Goal: Information Seeking & Learning: Learn about a topic

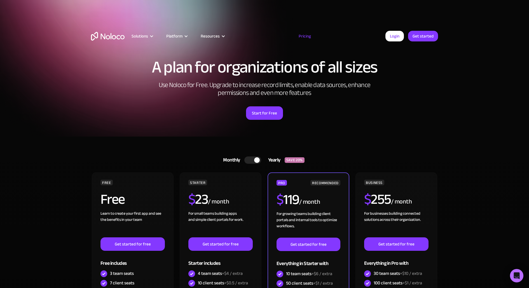
click at [206, 21] on div "Solutions Use Cases Business Types Project Management Keep track of customers, …" at bounding box center [264, 36] width 358 height 44
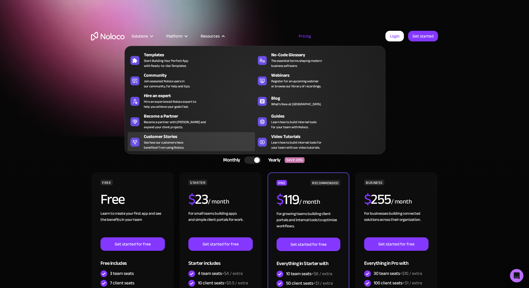
click at [205, 139] on div "Customer Stories" at bounding box center [201, 136] width 114 height 7
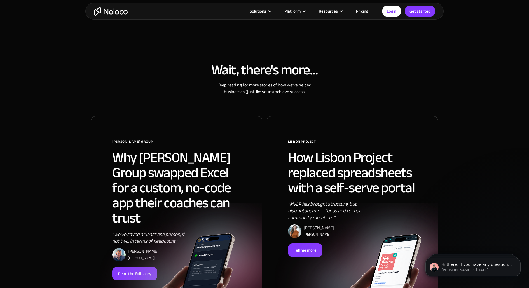
scroll to position [320, 0]
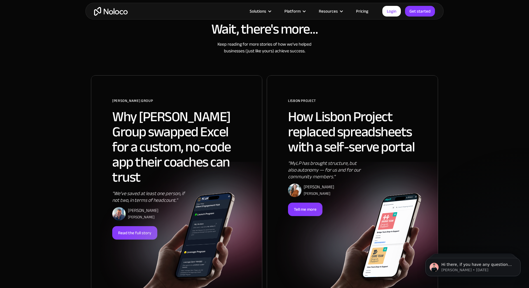
click at [142, 218] on img at bounding box center [159, 234] width 171 height 115
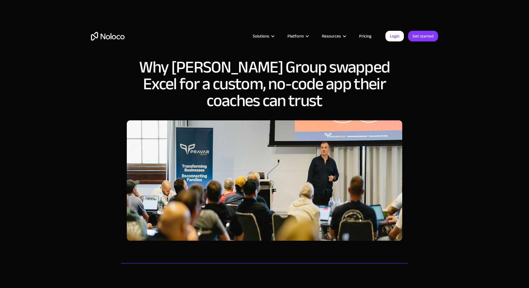
drag, startPoint x: 137, startPoint y: 68, endPoint x: 203, endPoint y: 199, distance: 146.3
click at [207, 197] on div "Why Pravar Group swapped Excel for a custom, no-code app their coaches can trust" at bounding box center [264, 149] width 287 height 215
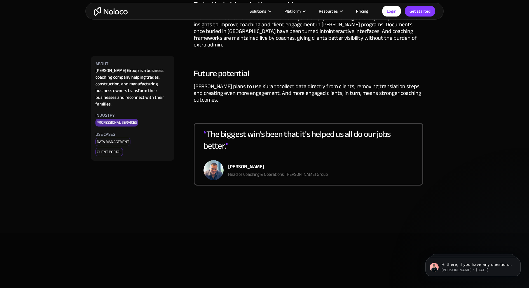
scroll to position [1322, 0]
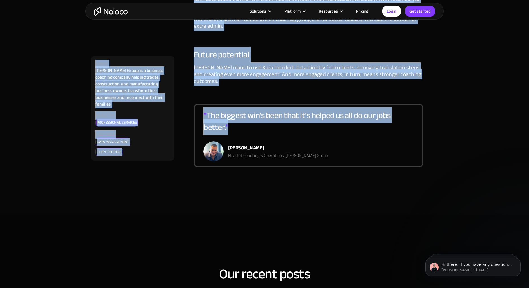
click at [370, 117] on div "“ The biggest win's been that it's helped us all do our jobs better. "" at bounding box center [308, 125] width 210 height 32
click at [357, 135] on div "“ The biggest win's been that it's helped us all do our jobs better. " Dan Ston…" at bounding box center [308, 135] width 229 height 63
copy div "Why Pravar Group swapped Excel for a custom, no-code app their coaches can trus…"
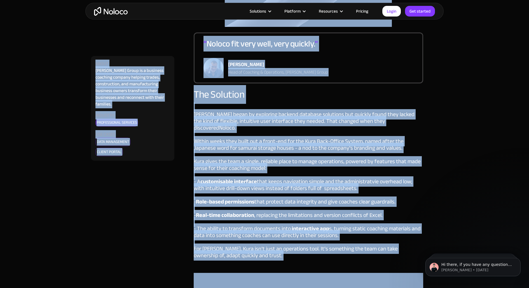
scroll to position [520, 0]
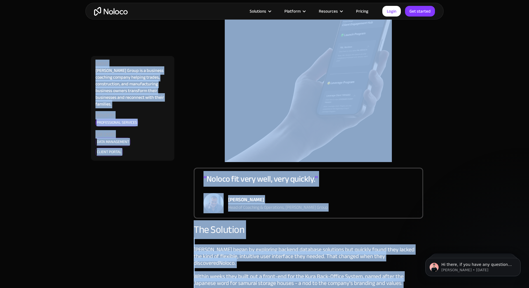
copy div "Why Pravar Group swapped Excel for a custom, no-code app their coaches can trus…"
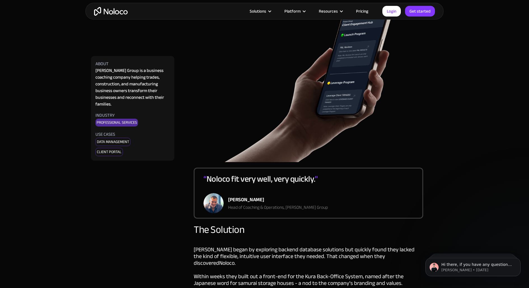
click at [228, 201] on div "Dan Stones" at bounding box center [278, 200] width 100 height 8
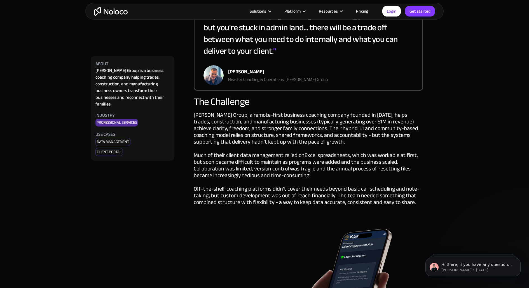
scroll to position [299, 0]
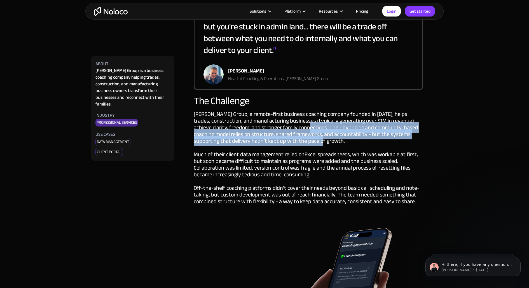
drag, startPoint x: 310, startPoint y: 126, endPoint x: 334, endPoint y: 143, distance: 28.9
click at [334, 143] on div "Pravar Group, a remote-first business coaching company founded in 2015, helps t…" at bounding box center [308, 165] width 229 height 108
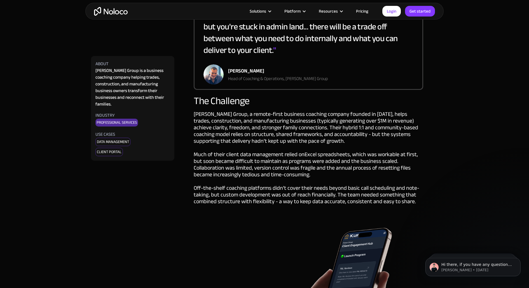
click at [305, 176] on div "Pravar Group, a remote-first business coaching company founded in 2015, helps t…" at bounding box center [308, 165] width 229 height 108
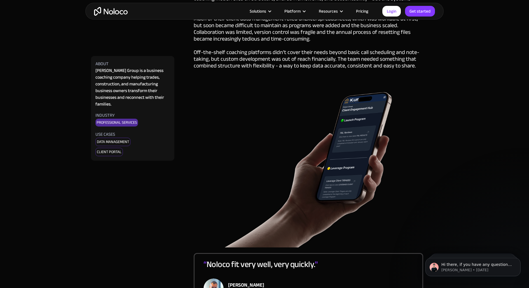
scroll to position [435, 0]
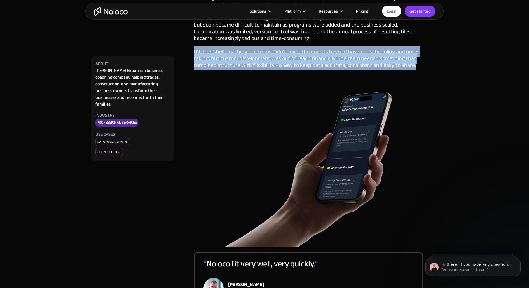
drag, startPoint x: 195, startPoint y: 51, endPoint x: 421, endPoint y: 64, distance: 227.0
click at [421, 64] on div "Pravar Group, a remote-first business coaching company founded in 2015, helps t…" at bounding box center [308, 29] width 229 height 108
click at [417, 67] on div "Pravar Group, a remote-first business coaching company founded in 2015, helps t…" at bounding box center [308, 29] width 229 height 108
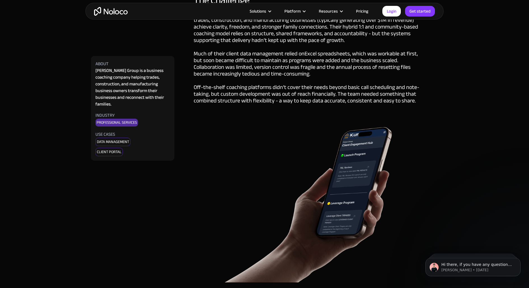
scroll to position [399, 0]
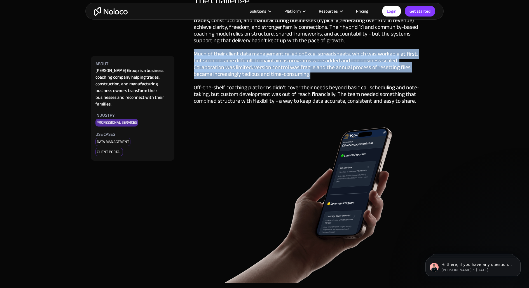
drag, startPoint x: 195, startPoint y: 52, endPoint x: 333, endPoint y: 74, distance: 139.7
click at [333, 74] on div "Pravar Group, a remote-first business coaching company founded in 2015, helps t…" at bounding box center [308, 64] width 229 height 108
click at [327, 76] on div "Pravar Group, a remote-first business coaching company founded in 2015, helps t…" at bounding box center [308, 64] width 229 height 108
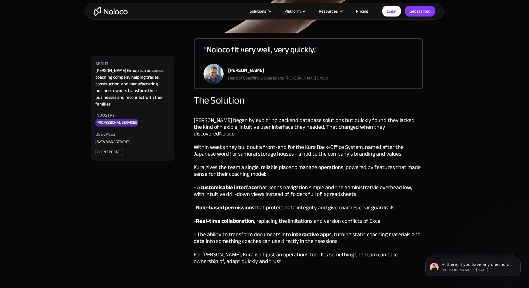
scroll to position [654, 0]
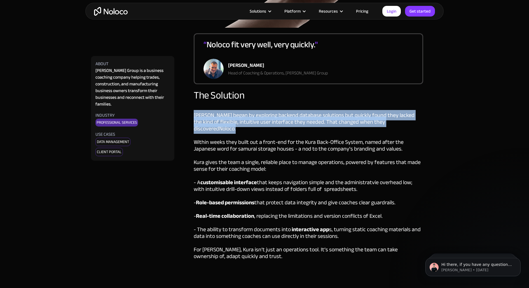
drag, startPoint x: 193, startPoint y: 111, endPoint x: 410, endPoint y: 124, distance: 217.2
click at [410, 124] on div "“ If you're a coach trying to do a great coaching job with a client but you're …" at bounding box center [308, 241] width 259 height 1197
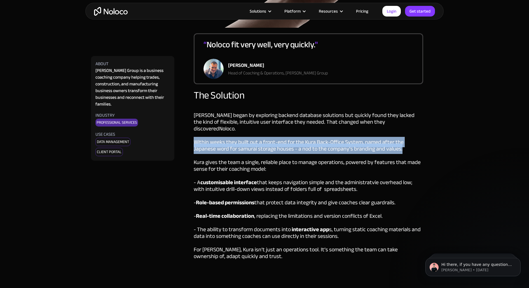
drag, startPoint x: 191, startPoint y: 133, endPoint x: 409, endPoint y: 144, distance: 218.3
click at [409, 144] on div "“ If you're a coach trying to do a great coaching job with a client but you're …" at bounding box center [308, 241] width 259 height 1197
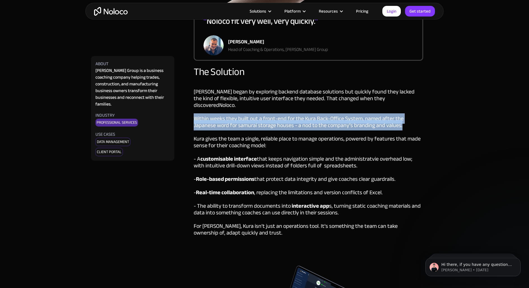
scroll to position [680, 0]
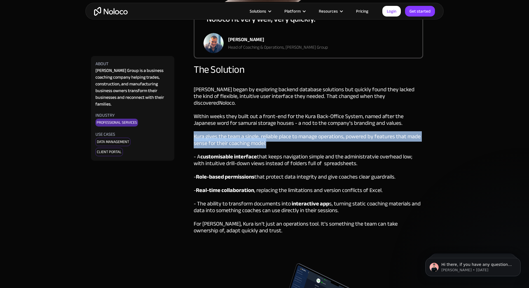
drag, startPoint x: 189, startPoint y: 128, endPoint x: 277, endPoint y: 136, distance: 88.2
click at [277, 136] on div "“ If you're a coach trying to do a great coaching job with a client but you're …" at bounding box center [308, 215] width 259 height 1197
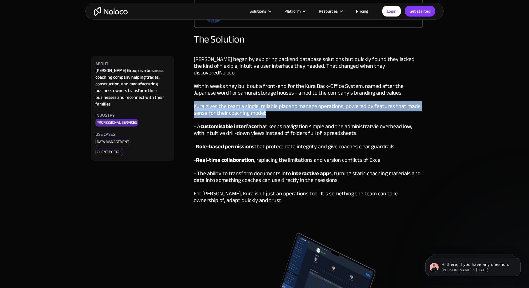
scroll to position [712, 0]
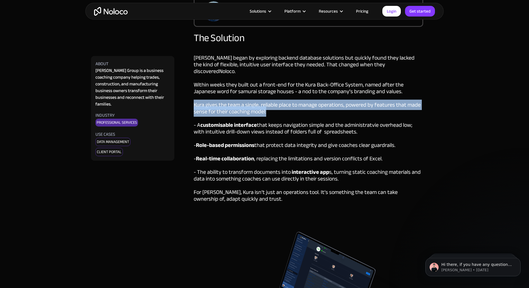
drag, startPoint x: 194, startPoint y: 137, endPoint x: 405, endPoint y: 136, distance: 211.0
click at [405, 136] on div "Pravar began by exploring backend database solutions but quickly found they lac…" at bounding box center [308, 132] width 229 height 168
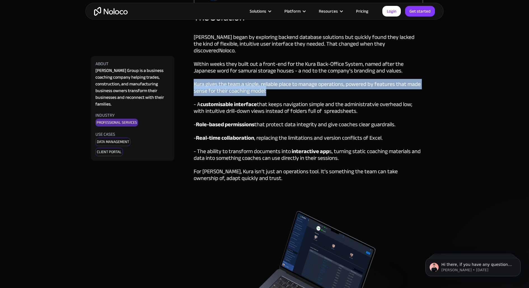
scroll to position [734, 0]
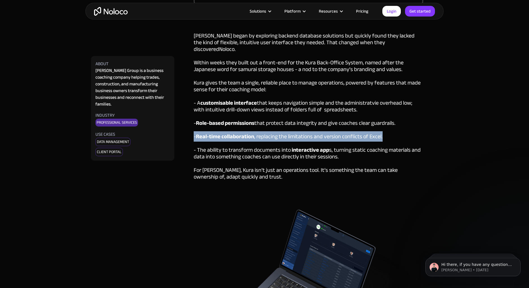
drag, startPoint x: 191, startPoint y: 130, endPoint x: 421, endPoint y: 132, distance: 229.8
click at [421, 132] on div "“ If you're a coach trying to do a great coaching job with a client but you're …" at bounding box center [308, 161] width 259 height 1197
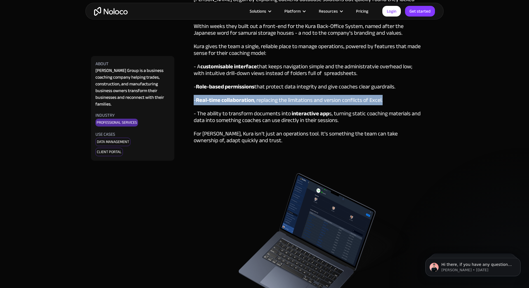
scroll to position [771, 0]
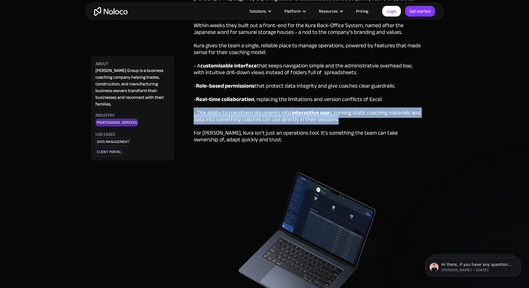
drag, startPoint x: 188, startPoint y: 108, endPoint x: 367, endPoint y: 113, distance: 179.7
click at [367, 113] on div "“ If you're a coach trying to do a great coaching job with a client but you're …" at bounding box center [308, 124] width 259 height 1197
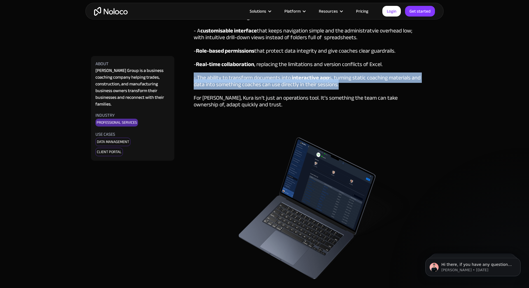
scroll to position [808, 0]
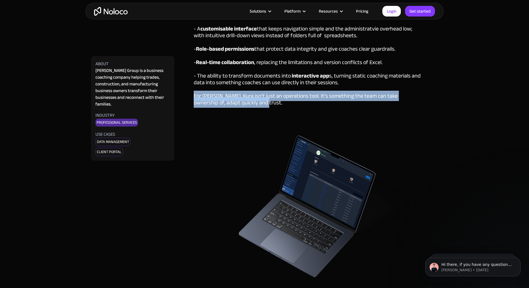
drag, startPoint x: 191, startPoint y: 88, endPoint x: 264, endPoint y: 97, distance: 74.4
click at [264, 97] on div "“ If you're a coach trying to do a great coaching job with a client but you're …" at bounding box center [308, 87] width 259 height 1197
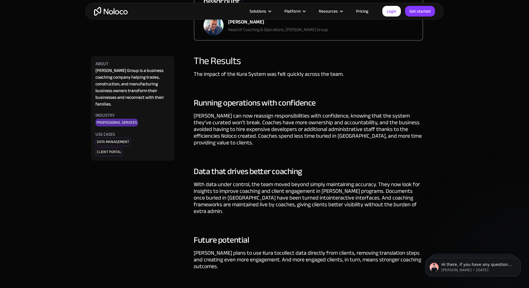
scroll to position [1144, 0]
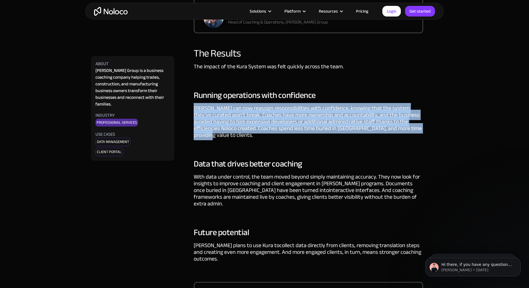
drag, startPoint x: 192, startPoint y: 97, endPoint x: 446, endPoint y: 120, distance: 255.4
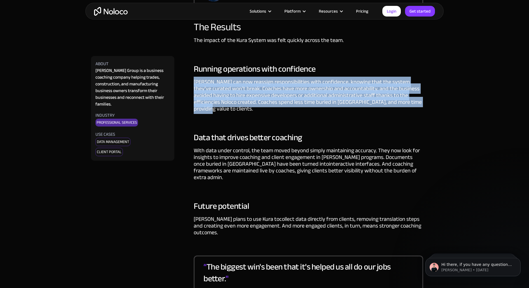
scroll to position [1171, 0]
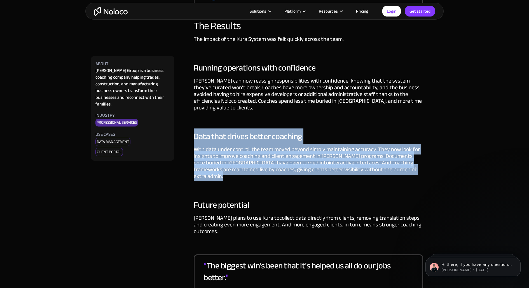
drag, startPoint x: 190, startPoint y: 124, endPoint x: 417, endPoint y: 154, distance: 228.4
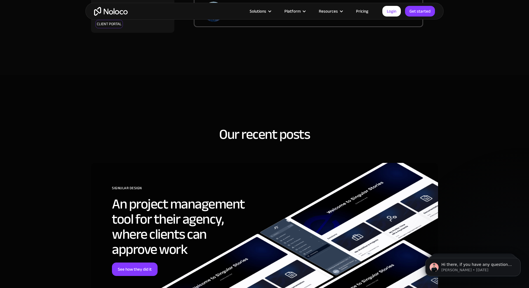
scroll to position [1528, 0]
